Goal: Information Seeking & Learning: Learn about a topic

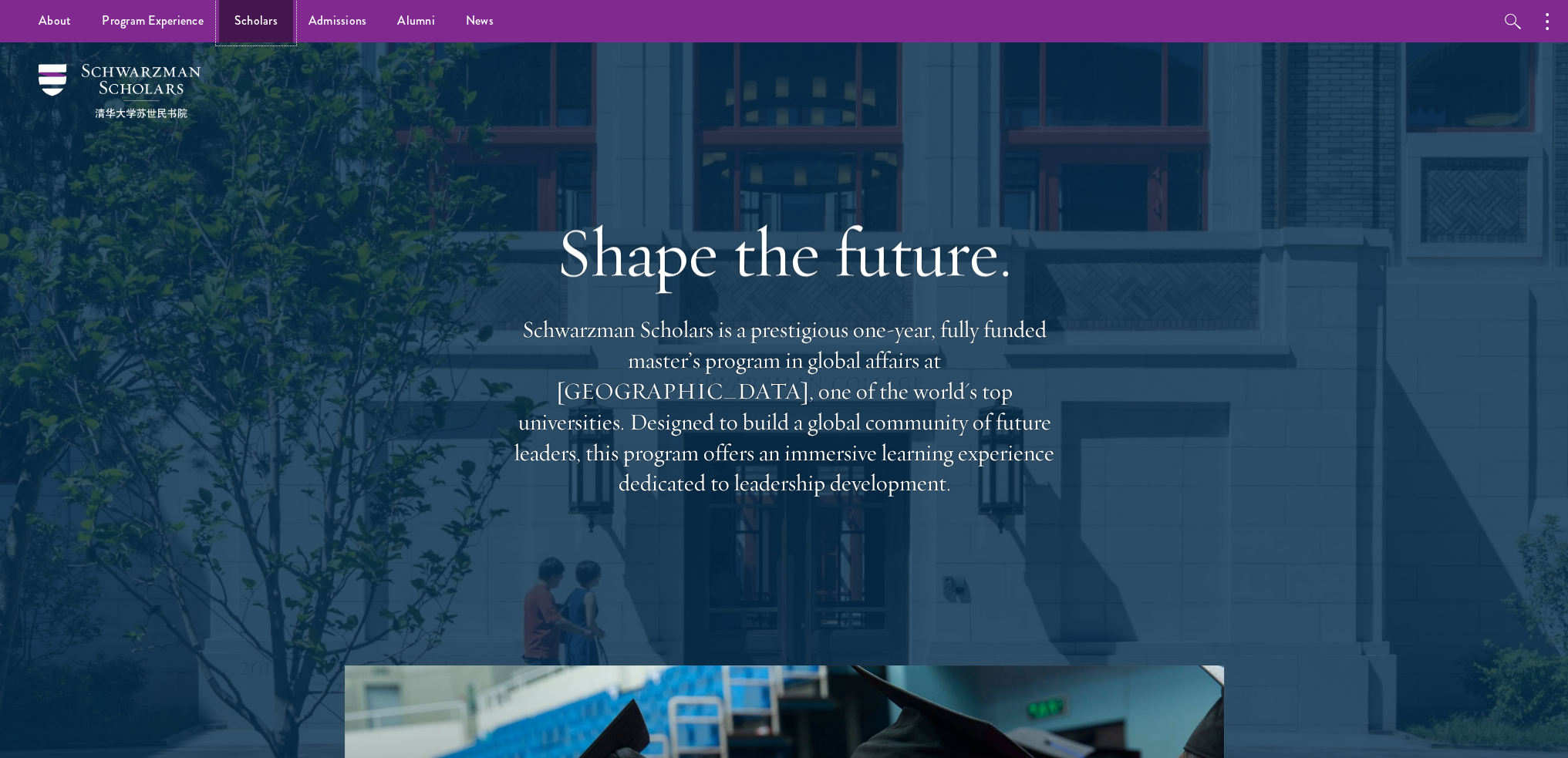
click at [256, 19] on link "Scholars" at bounding box center [256, 21] width 74 height 42
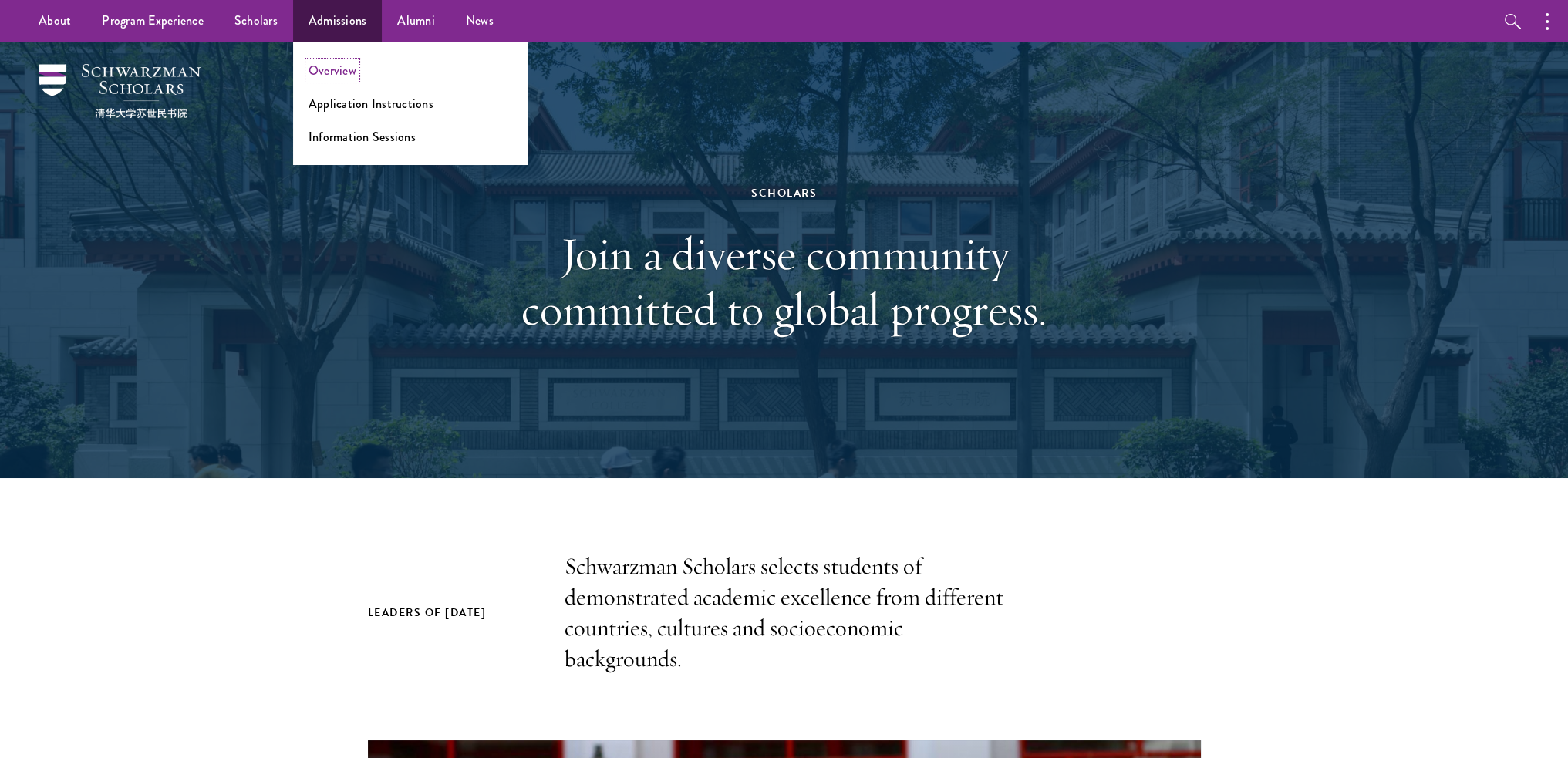
click at [340, 67] on link "Overview" at bounding box center [332, 70] width 48 height 18
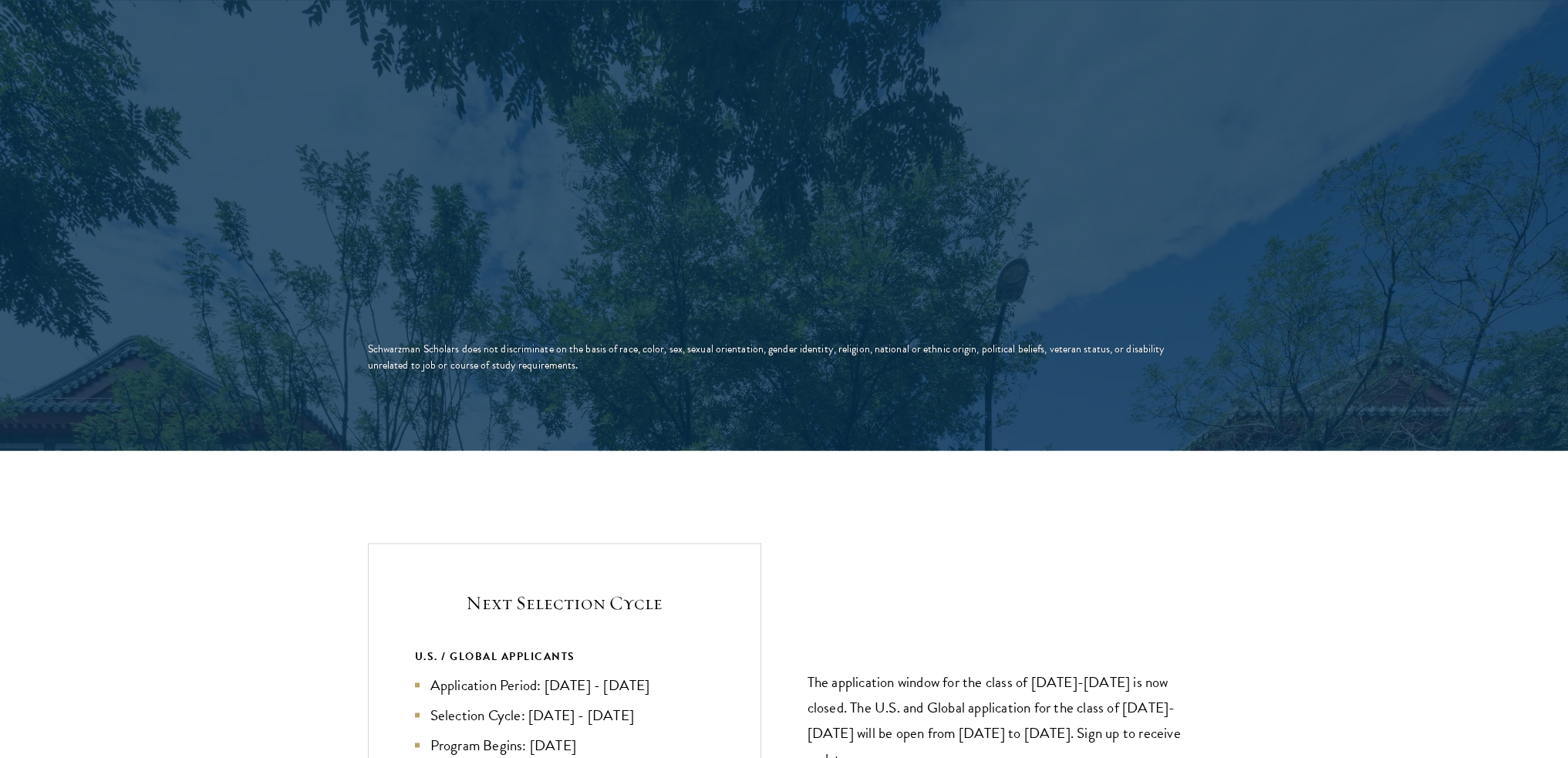
scroll to position [3083, 0]
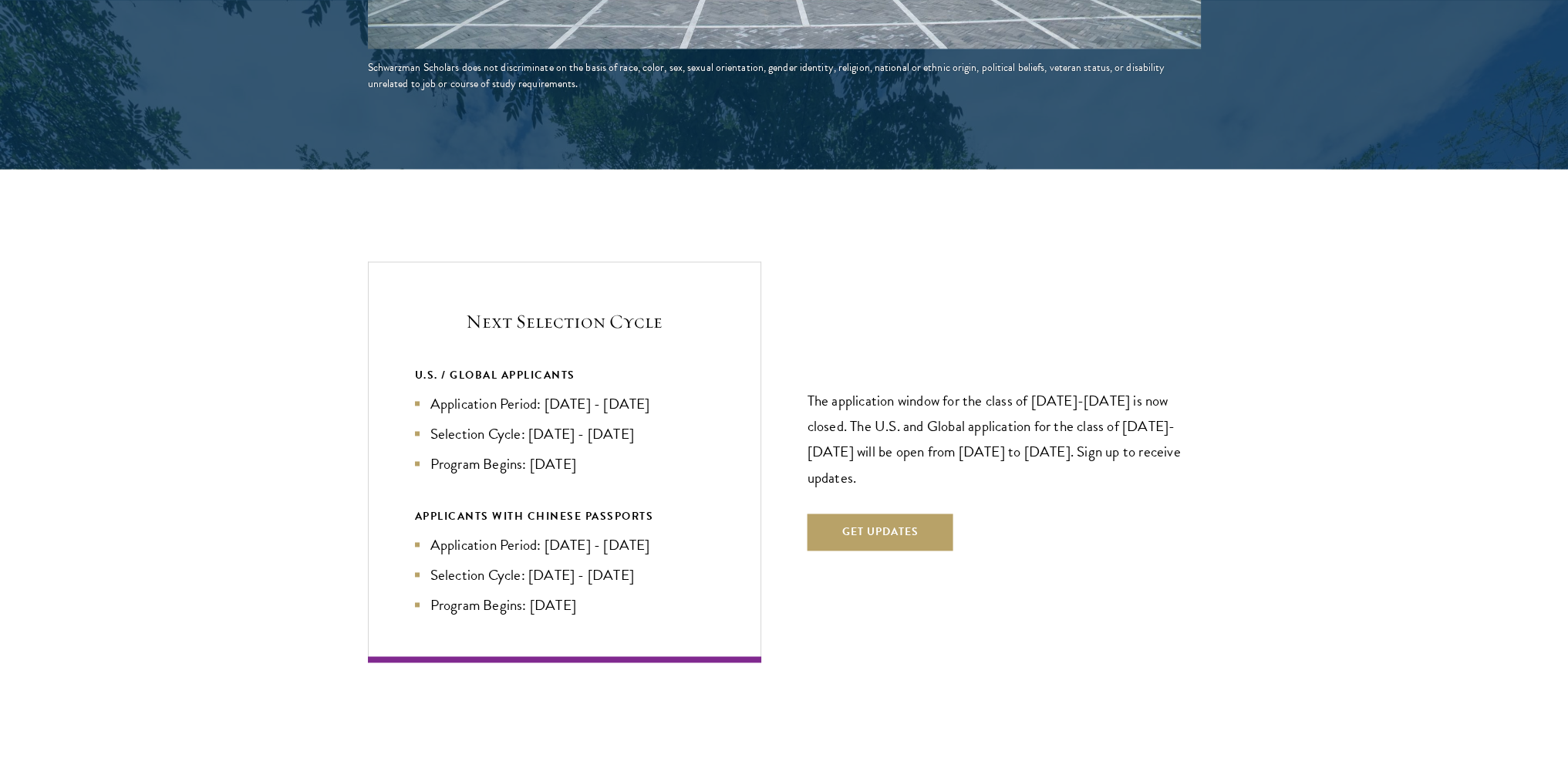
drag, startPoint x: 431, startPoint y: 372, endPoint x: 615, endPoint y: 430, distance: 192.9
click at [615, 430] on ul "Application Period: Apr 2026 - Sep 2026 Selection Cycle: Oct - Nov 2026 Program…" at bounding box center [564, 434] width 299 height 83
drag, startPoint x: 415, startPoint y: 339, endPoint x: 635, endPoint y: 432, distance: 238.8
click at [635, 432] on div "U.S. / GLOBAL APPLICANTS Application Period: Apr 2026 - Sep 2026 Selection Cycl…" at bounding box center [564, 420] width 299 height 109
copy div "U.S. / GLOBAL APPLICANTS Application Period: Apr 2026 - Sep 2026 Selection Cycl…"
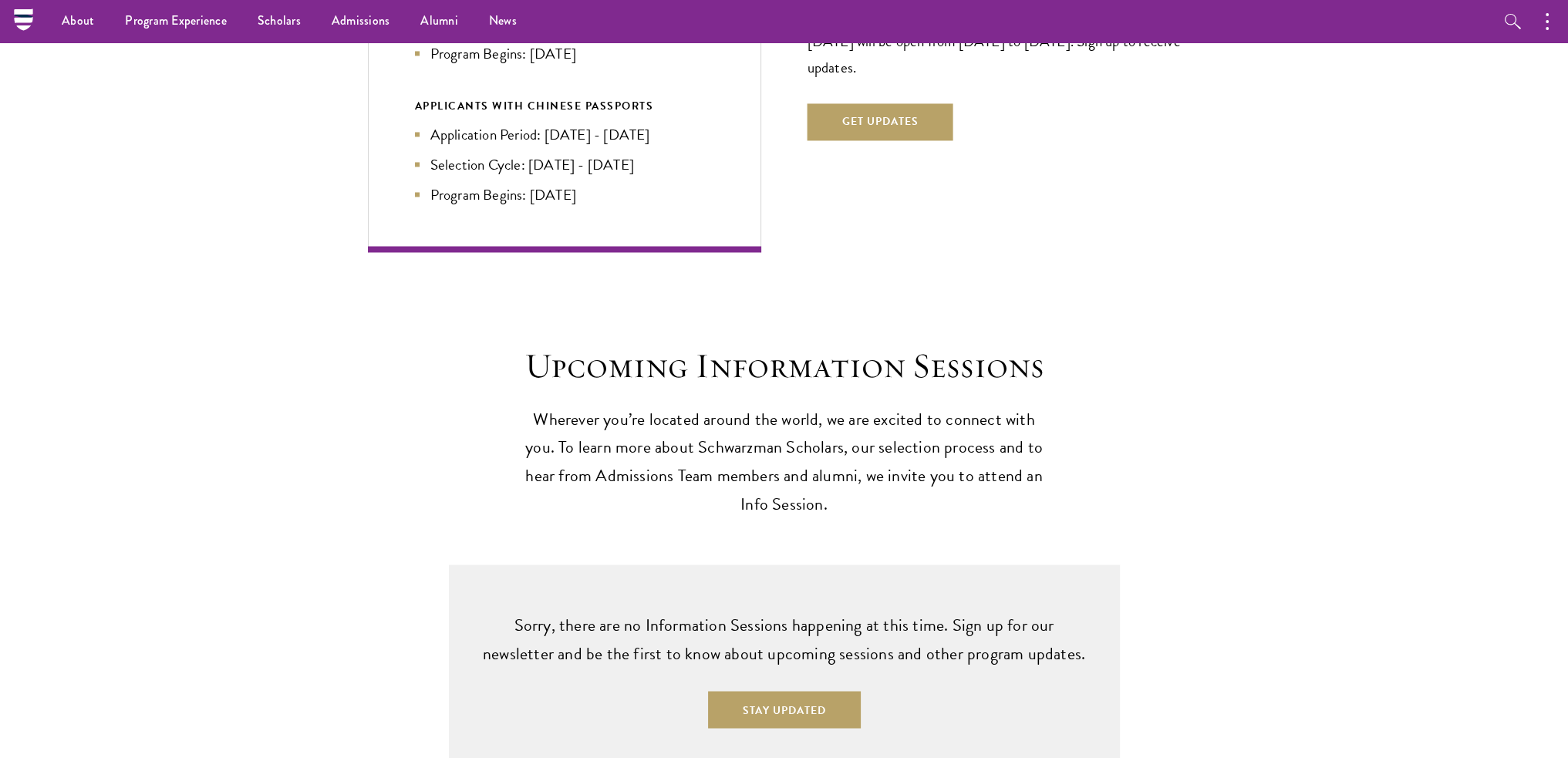
scroll to position [3469, 0]
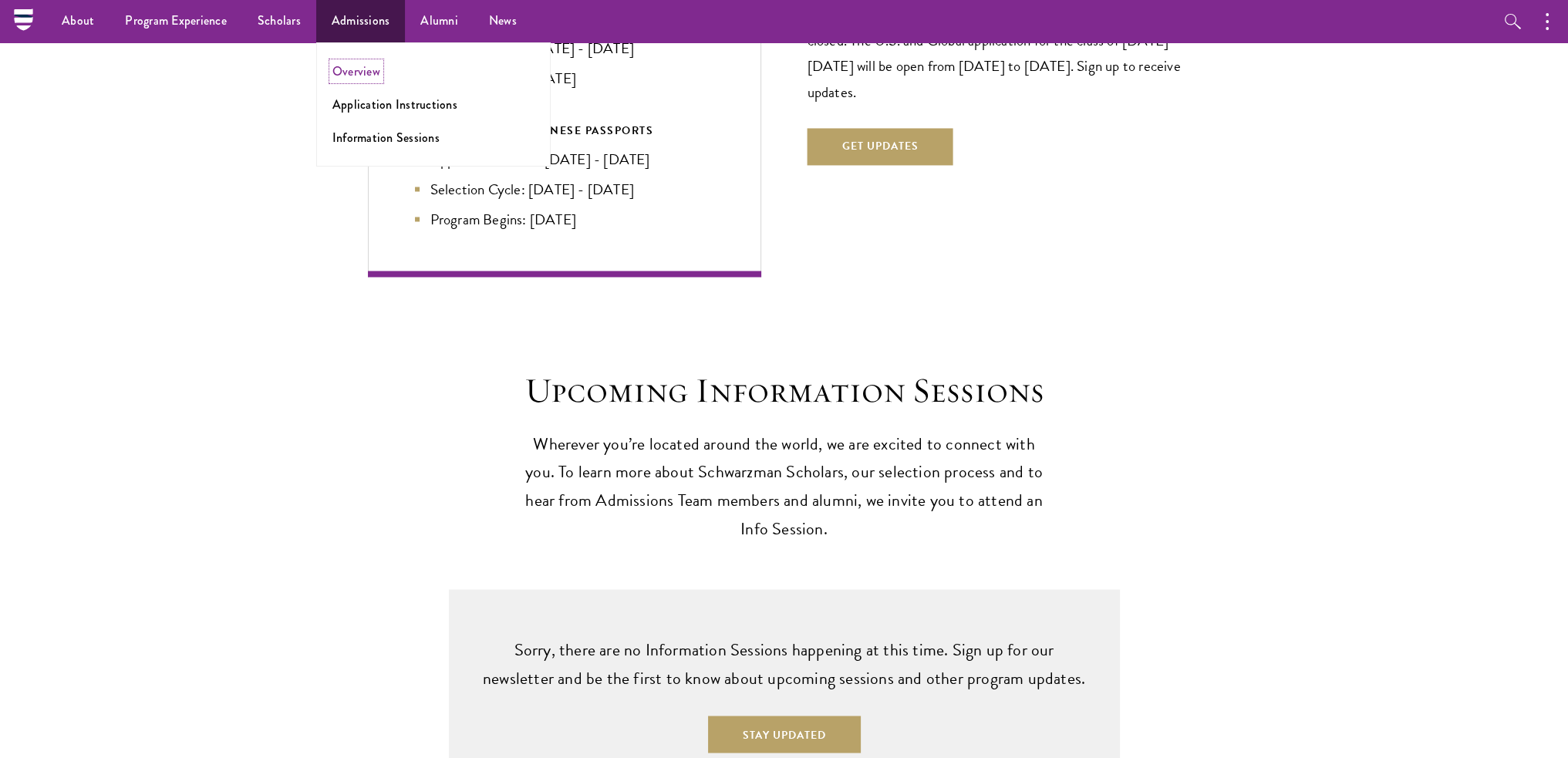
click at [363, 67] on link "Overview" at bounding box center [356, 71] width 48 height 18
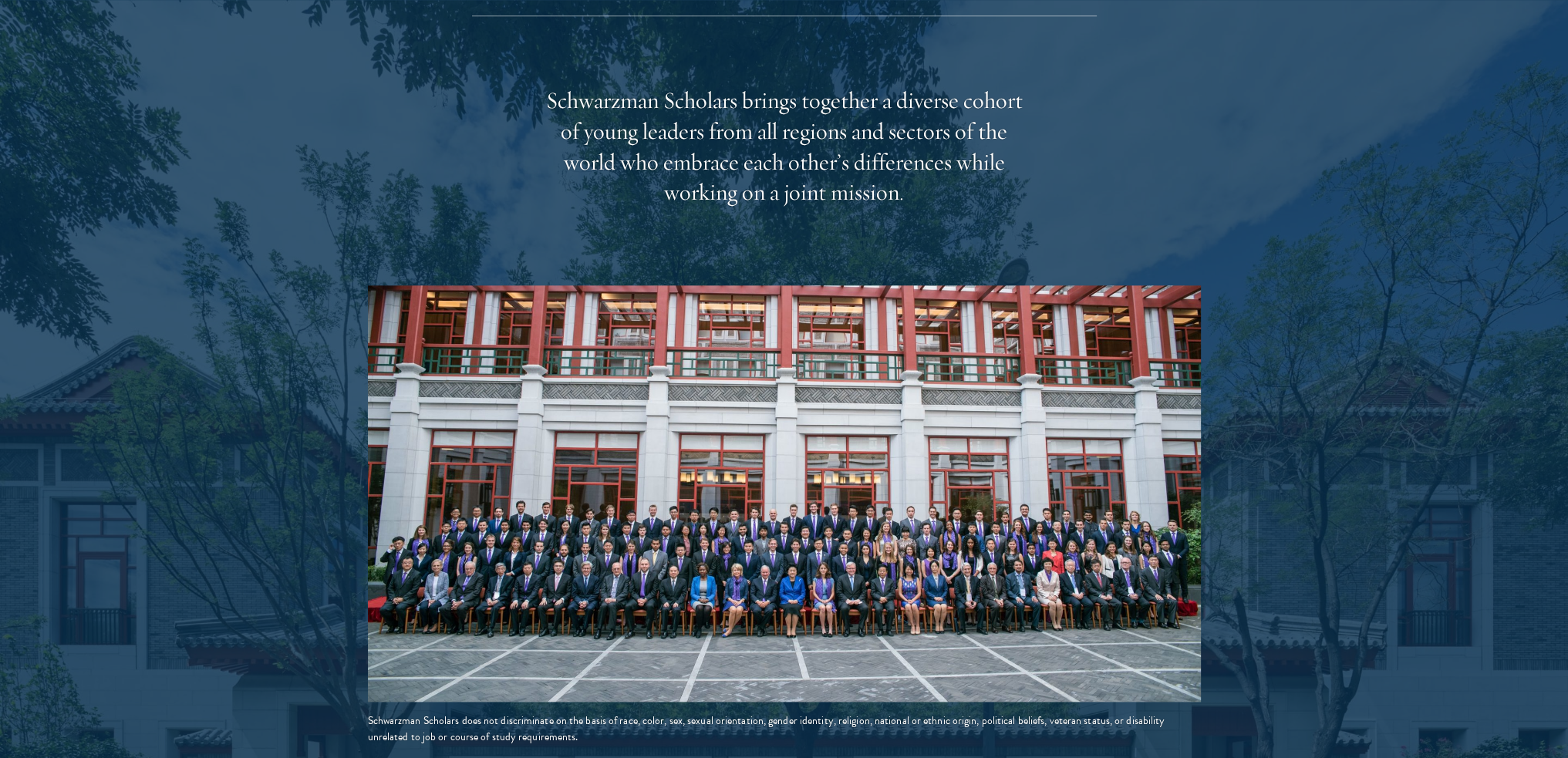
scroll to position [3093, 0]
